Goal: Information Seeking & Learning: Learn about a topic

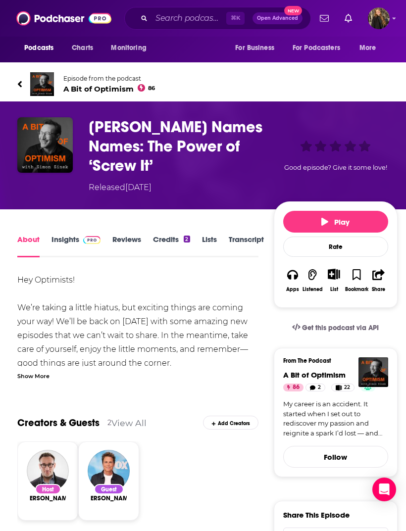
click at [51, 235] on link "Insights" at bounding box center [75, 246] width 49 height 23
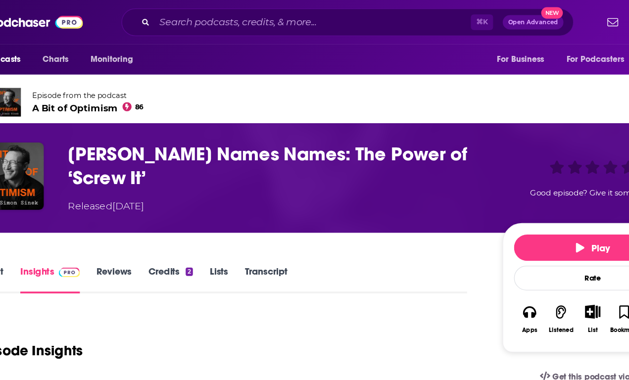
click at [99, 128] on h3 "[PERSON_NAME] Names Names: The Power of ‘Screw It’" at bounding box center [270, 136] width 342 height 39
click at [99, 129] on h3 "[PERSON_NAME] Names Names: The Power of ‘Screw It’" at bounding box center [270, 136] width 342 height 39
click at [99, 131] on h3 "[PERSON_NAME] Names Names: The Power of ‘Screw It’" at bounding box center [270, 136] width 342 height 39
click at [99, 132] on h3 "[PERSON_NAME] Names Names: The Power of ‘Screw It’" at bounding box center [270, 136] width 342 height 39
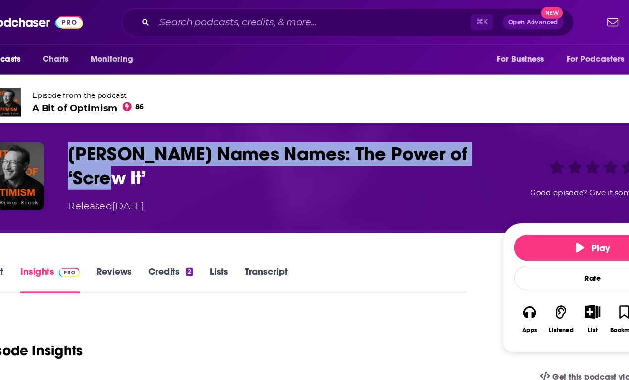
copy h3 "[PERSON_NAME] Names Names: The Power of ‘Screw It’"
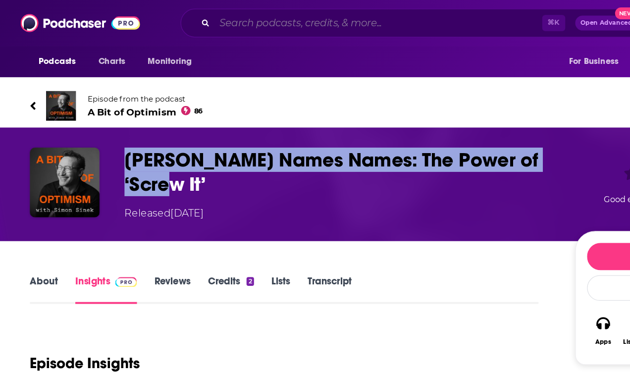
click at [208, 19] on input "Search podcasts, credits, & more..." at bounding box center [301, 18] width 260 height 16
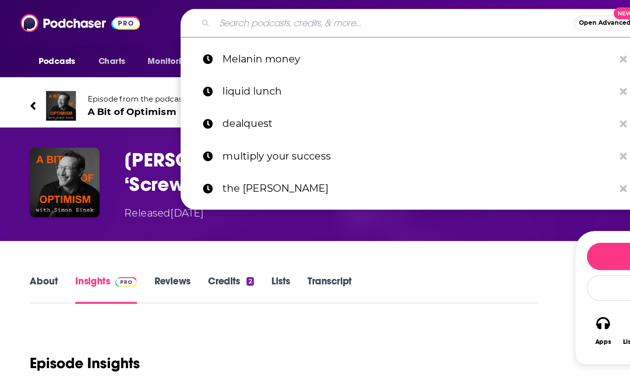
type input "Good"
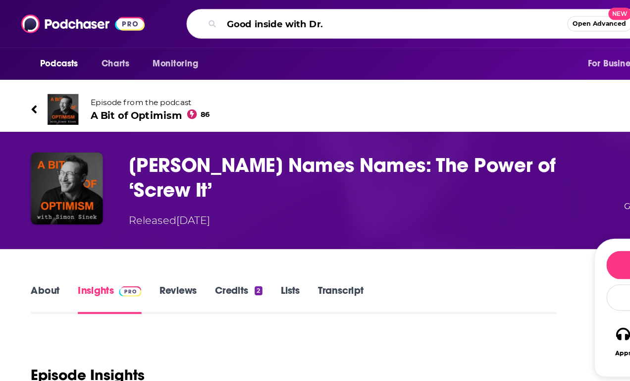
type input "Good inside with Dr. [PERSON_NAME]"
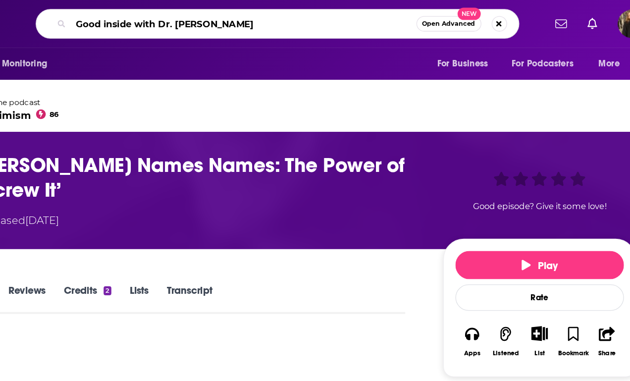
click at [266, 12] on input "Good inside with Dr. [PERSON_NAME]" at bounding box center [304, 18] width 266 height 16
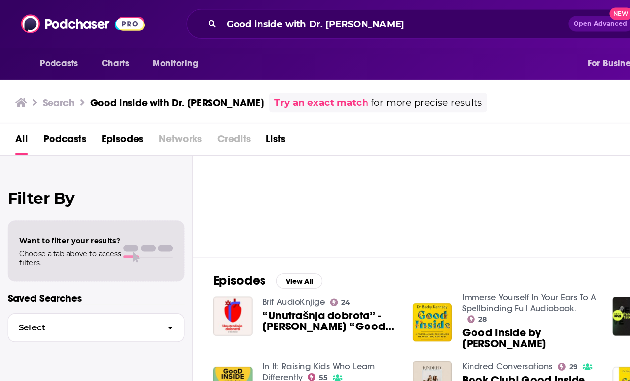
scroll to position [61, 0]
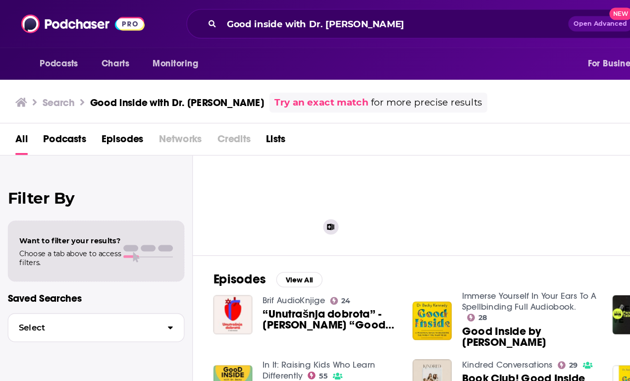
click at [247, 144] on div "79" at bounding box center [252, 131] width 17 height 76
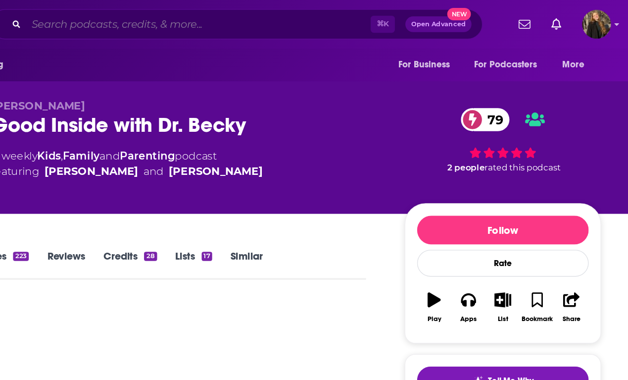
click at [179, 18] on input "Search podcasts, credits, & more..." at bounding box center [300, 18] width 260 height 16
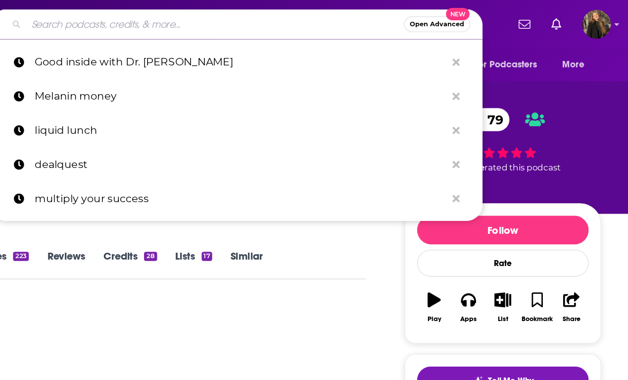
type input "."
paste input "The [PERSON_NAME] Show"
type input "The [PERSON_NAME] Show"
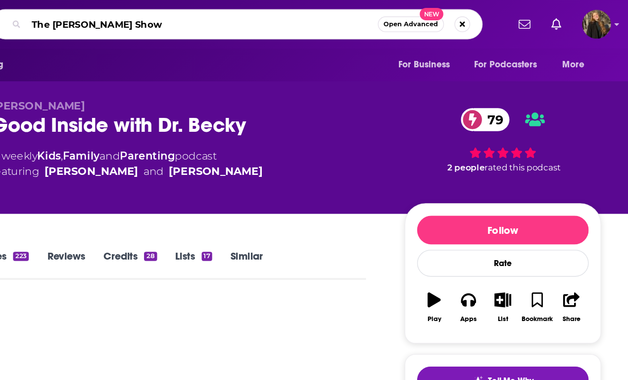
click at [247, 17] on input "The [PERSON_NAME] Show" at bounding box center [303, 18] width 266 height 16
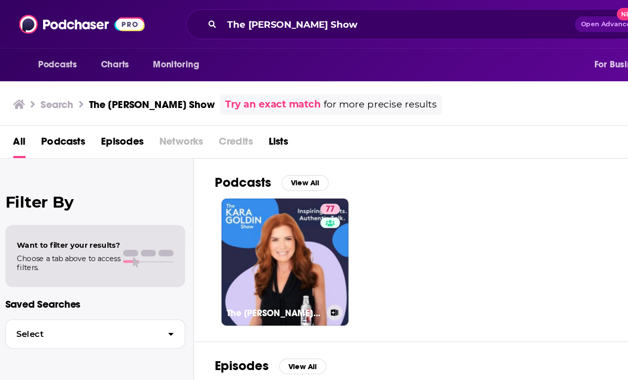
click at [222, 191] on link "77 The [PERSON_NAME] Show" at bounding box center [217, 198] width 96 height 96
